Goal: Transaction & Acquisition: Subscribe to service/newsletter

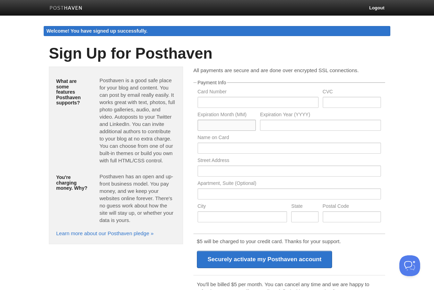
click at [249, 119] on input "text" at bounding box center [226, 124] width 58 height 11
click at [243, 101] on input "text" at bounding box center [257, 102] width 121 height 11
type input "[CREDIT_CARD_NUMBER]"
type input "471"
type input "11"
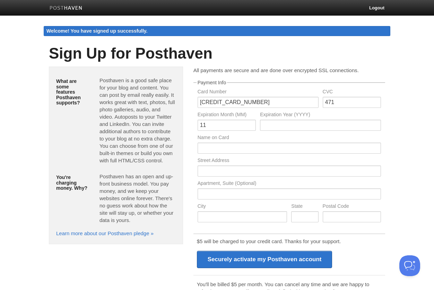
type input "2030"
type input "Hedirman Supian"
click at [295, 161] on label "Street Address" at bounding box center [288, 161] width 183 height 7
click at [294, 174] on input "text" at bounding box center [288, 170] width 183 height 11
type input "177 Tanjong Rhu Road"
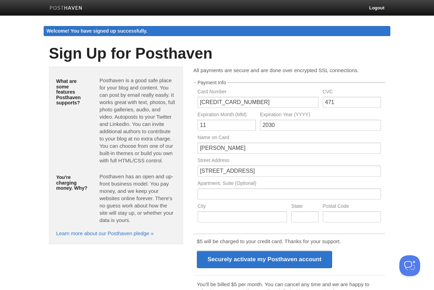
type input "#02-18"
type input "Singapore"
type input "436607"
click at [27, 188] on body "Logout Welcome! You have signed up successfully. Welcome! You have signed up su…" at bounding box center [217, 171] width 434 height 343
click at [403, 262] on button "Open Beacon popover" at bounding box center [408, 263] width 21 height 21
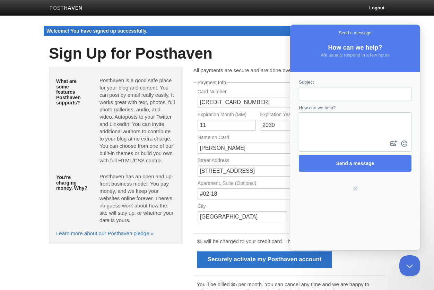
click at [241, 19] on body "Logout Welcome! You have signed up successfully. Welcome! You have signed up su…" at bounding box center [217, 171] width 434 height 343
click at [408, 260] on button "Close Beacon popover" at bounding box center [408, 263] width 21 height 21
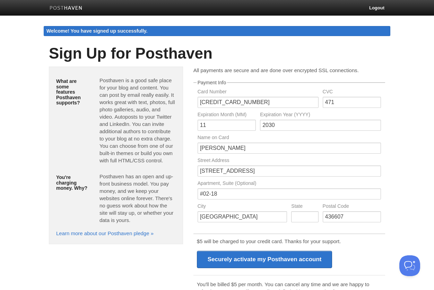
click at [75, 5] on link at bounding box center [65, 9] width 43 height 16
